Goal: Find specific page/section: Find specific page/section

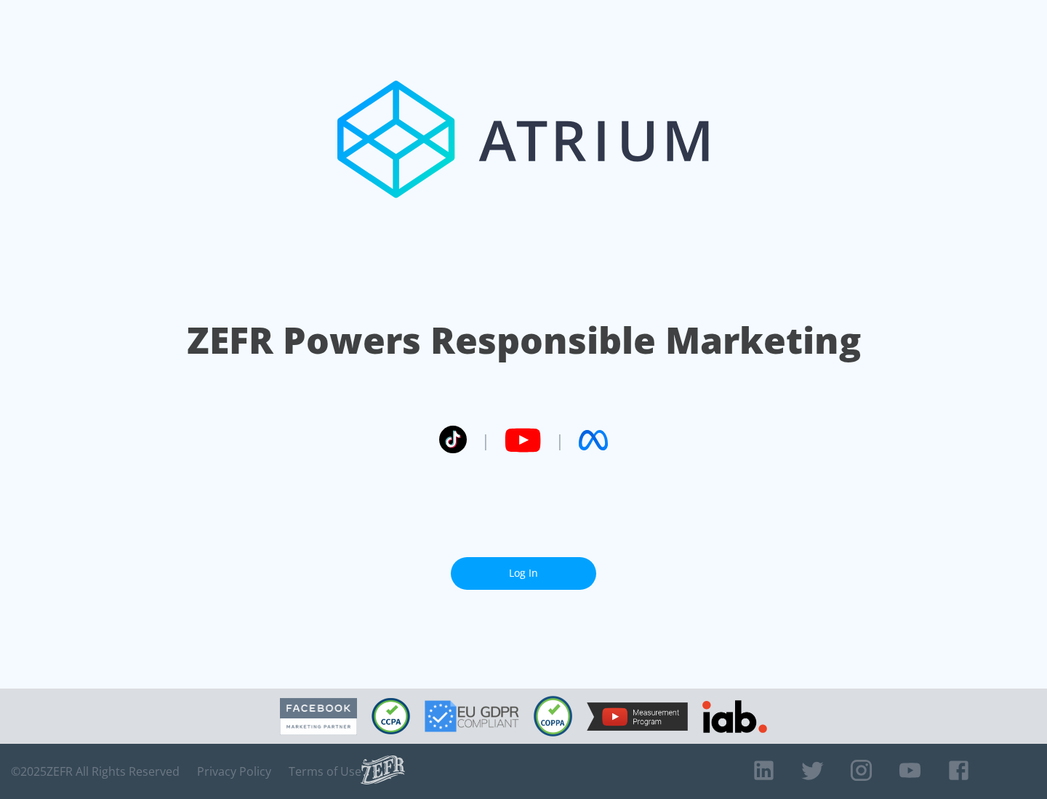
click at [523, 568] on link "Log In" at bounding box center [523, 573] width 145 height 33
